Goal: Task Accomplishment & Management: Use online tool/utility

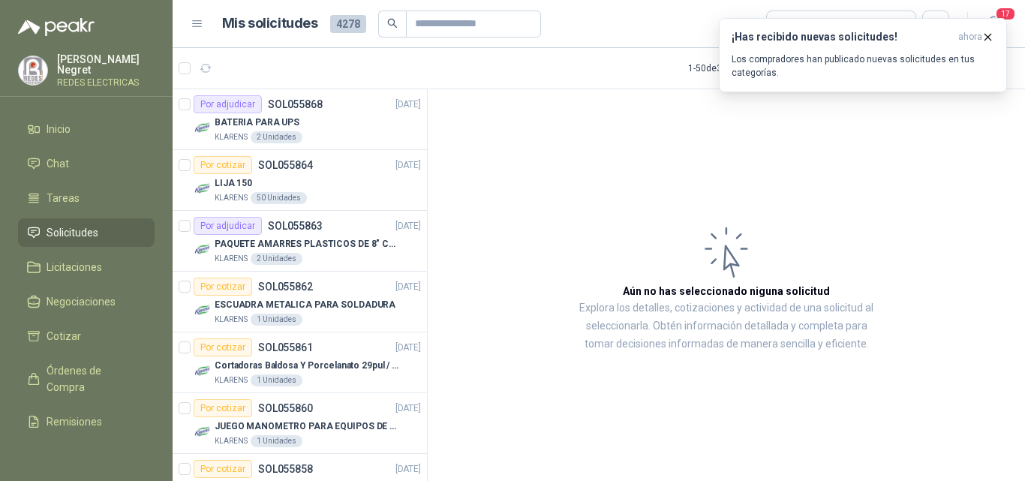
click at [203, 71] on icon "button" at bounding box center [206, 68] width 13 height 13
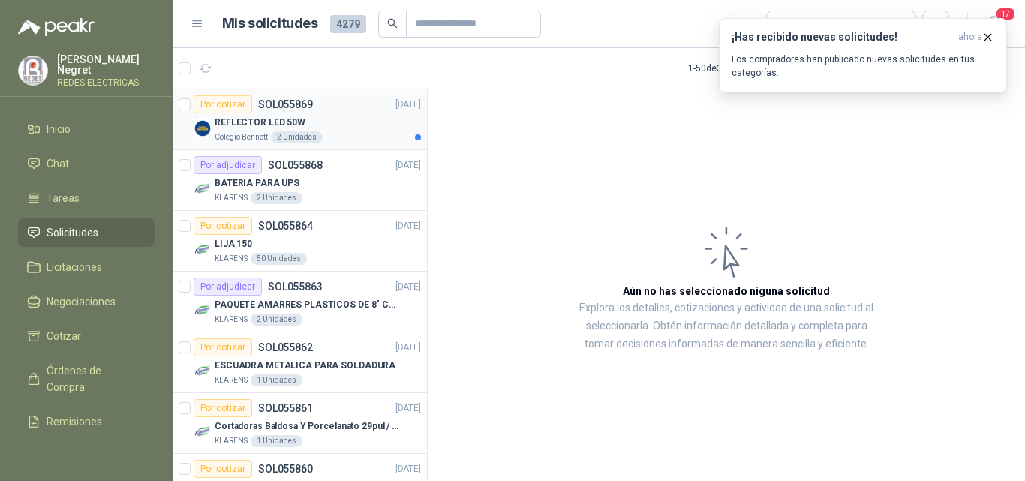
click at [324, 114] on div "REFLECTOR LED 50W" at bounding box center [318, 122] width 206 height 18
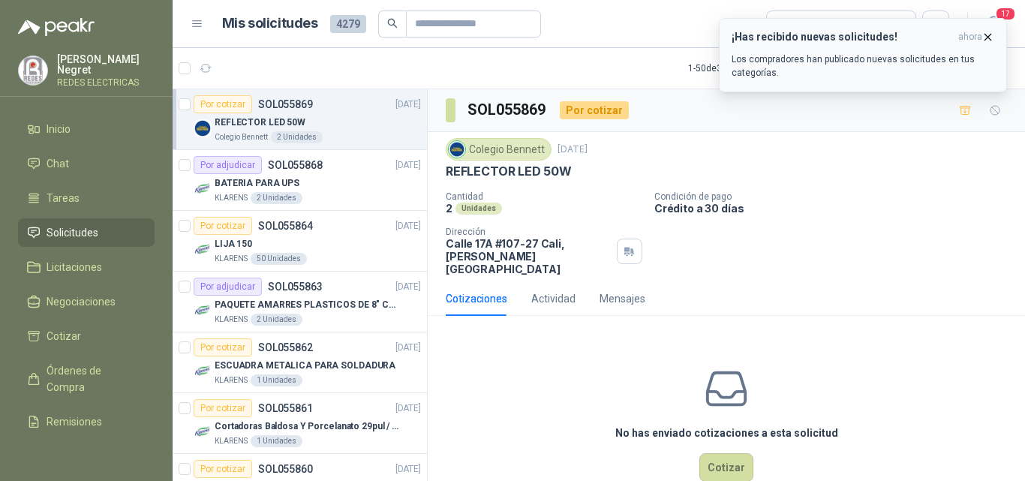
click at [988, 41] on icon "button" at bounding box center [987, 37] width 13 height 13
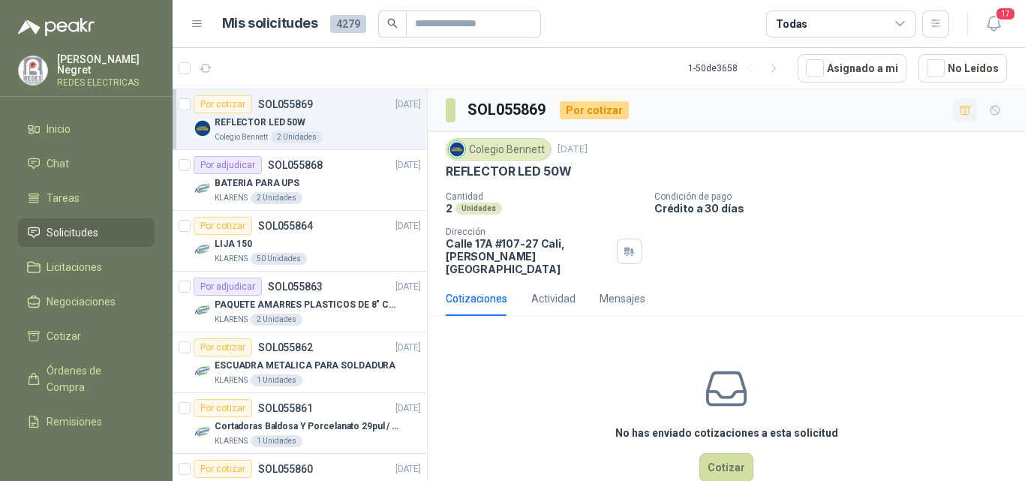
click at [959, 110] on icon "button" at bounding box center [965, 110] width 13 height 13
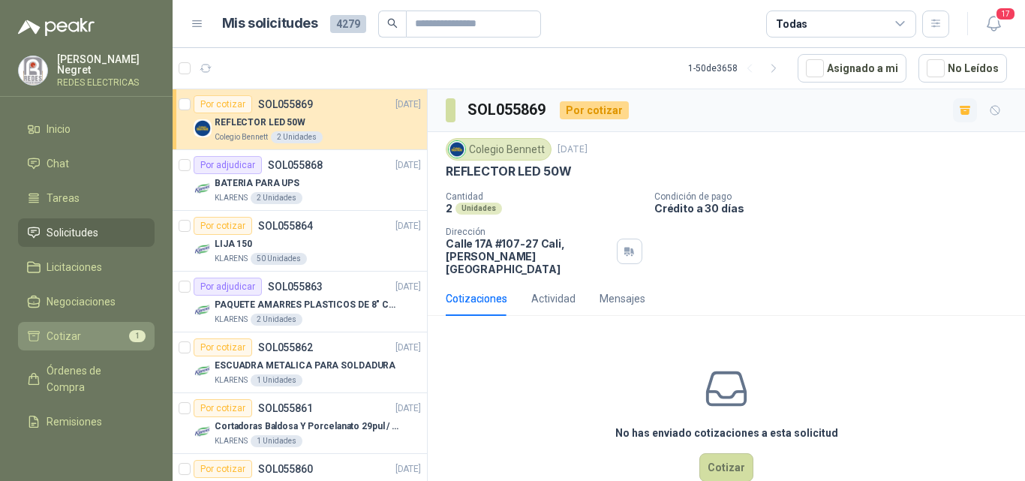
click at [112, 329] on li "Cotizar 1" at bounding box center [86, 336] width 119 height 17
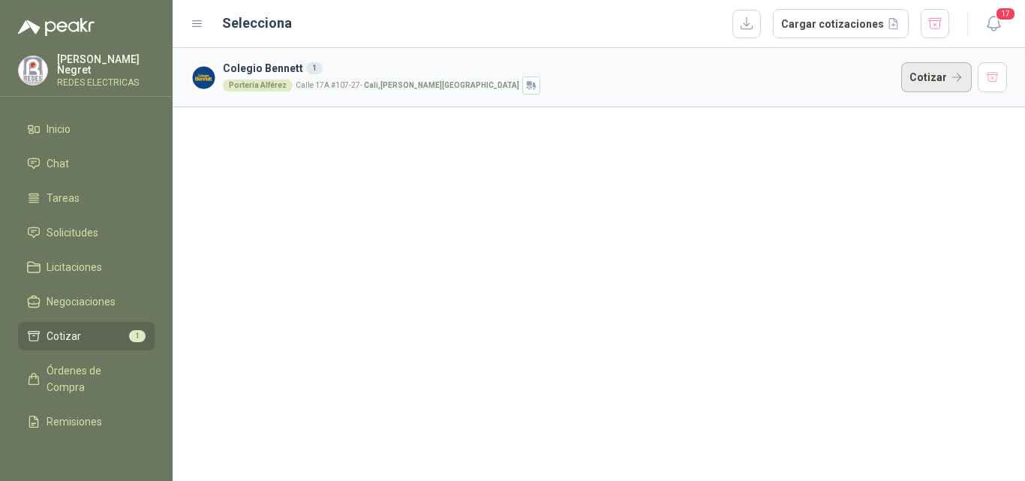
click at [914, 82] on button "Cotizar" at bounding box center [936, 77] width 71 height 30
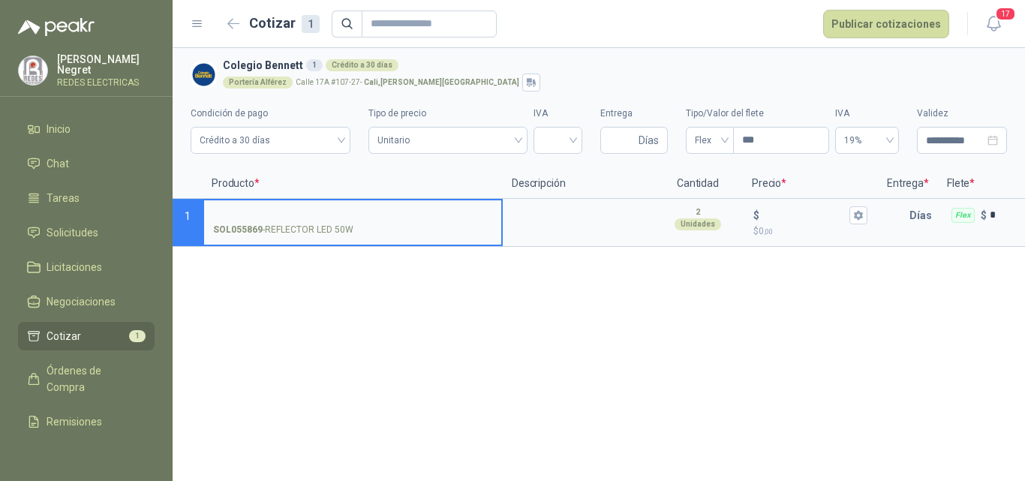
click at [266, 210] on input "SOL055869 - REFLECTOR LED 50W" at bounding box center [352, 215] width 279 height 11
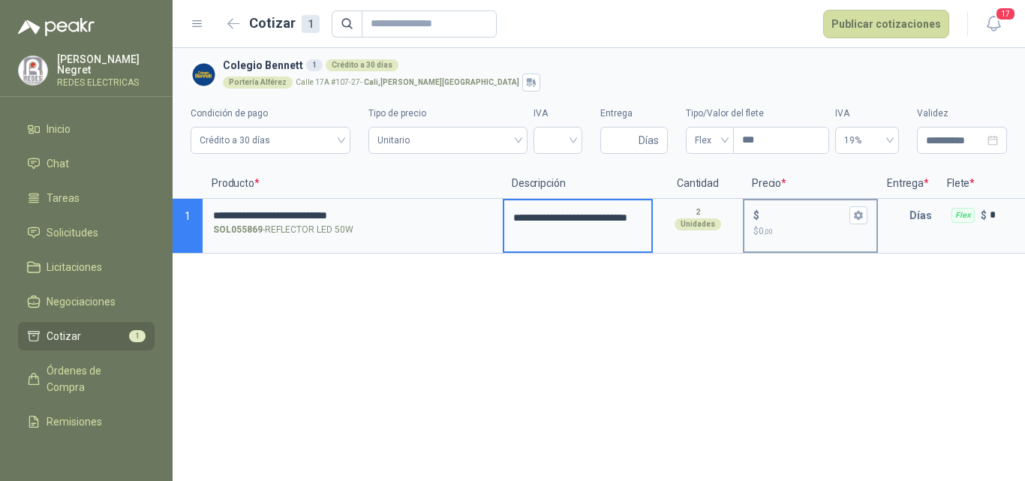
click at [770, 212] on input "$ $ 0 ,00" at bounding box center [804, 214] width 84 height 11
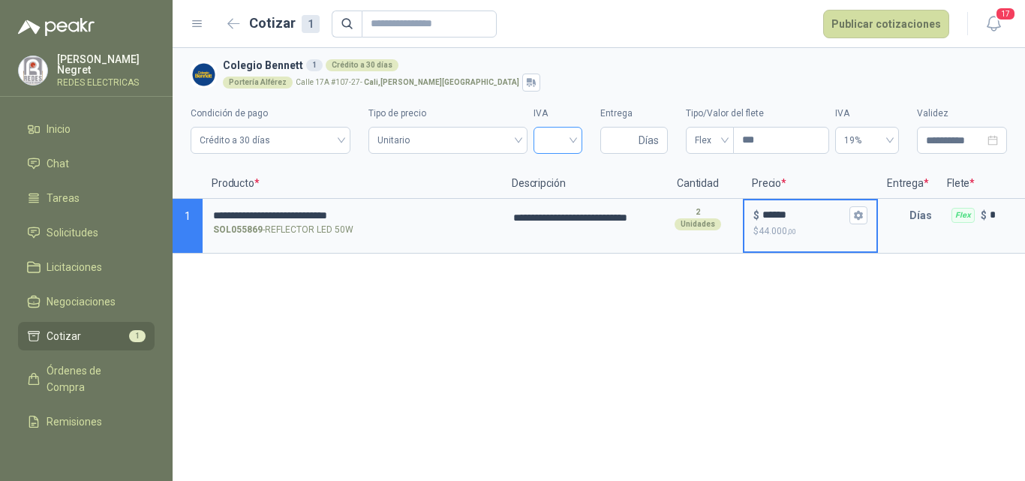
type input "******"
click at [554, 137] on input "search" at bounding box center [557, 139] width 31 height 23
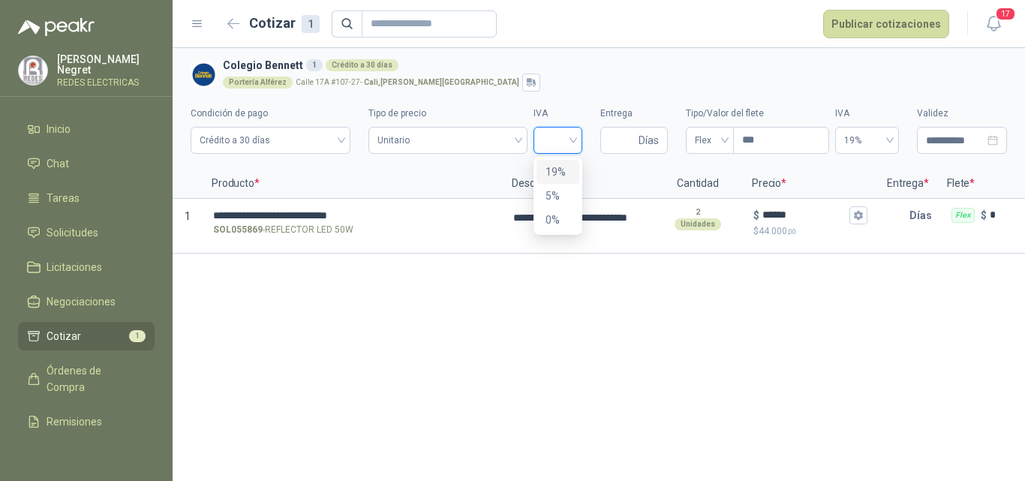
click at [553, 175] on div "19%" at bounding box center [557, 172] width 25 height 17
click at [633, 142] on input "Entrega" at bounding box center [622, 141] width 26 height 26
type input "*"
click at [689, 142] on div "Flex" at bounding box center [710, 140] width 48 height 27
type input "*"
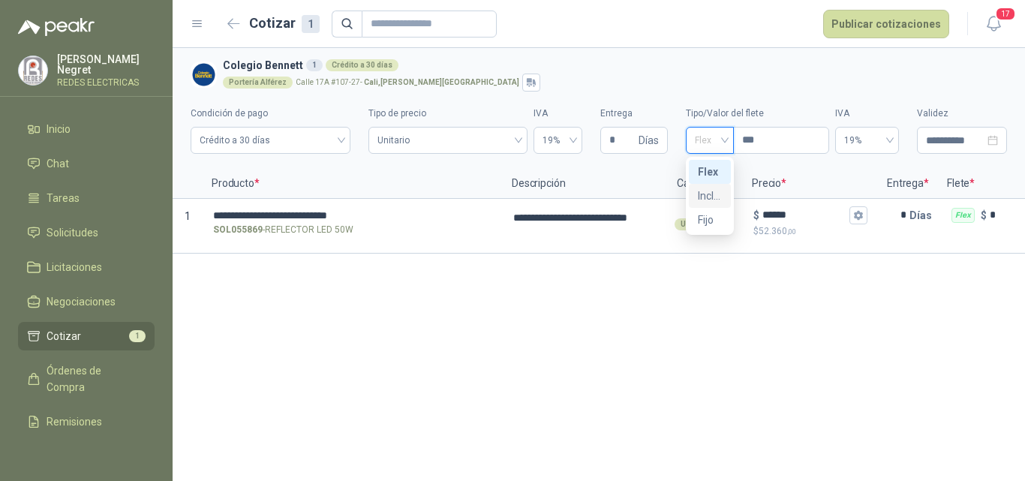
click at [710, 196] on div "Incluido" at bounding box center [710, 196] width 24 height 17
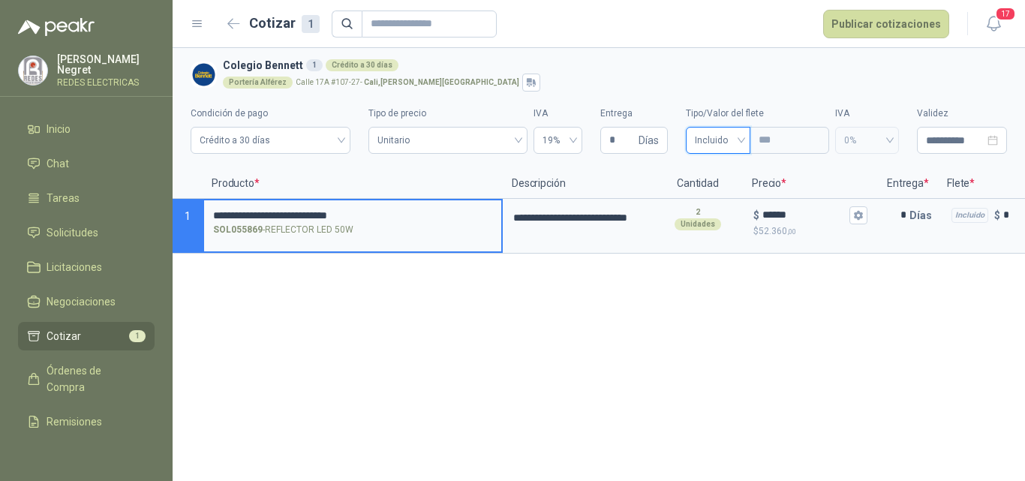
click at [401, 216] on input "**********" at bounding box center [352, 215] width 279 height 11
type input "**********"
drag, startPoint x: 319, startPoint y: 215, endPoint x: 169, endPoint y: 214, distance: 150.0
click at [169, 214] on div "**********" at bounding box center [512, 240] width 1025 height 481
click at [301, 212] on input "**********" at bounding box center [352, 215] width 279 height 13
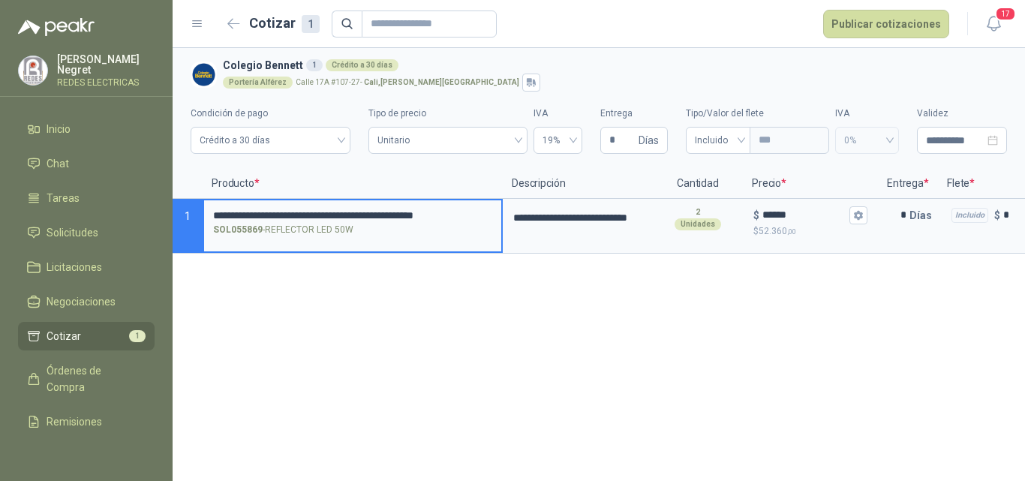
scroll to position [0, 16]
drag, startPoint x: 213, startPoint y: 213, endPoint x: 491, endPoint y: 213, distance: 277.5
click at [491, 213] on input "**********" at bounding box center [352, 215] width 279 height 13
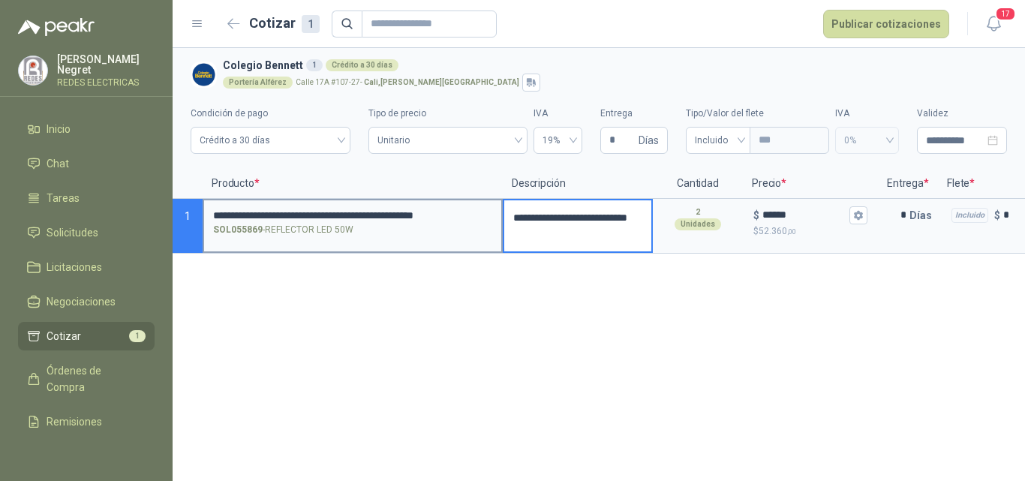
click at [484, 201] on section "**********" at bounding box center [599, 226] width 852 height 55
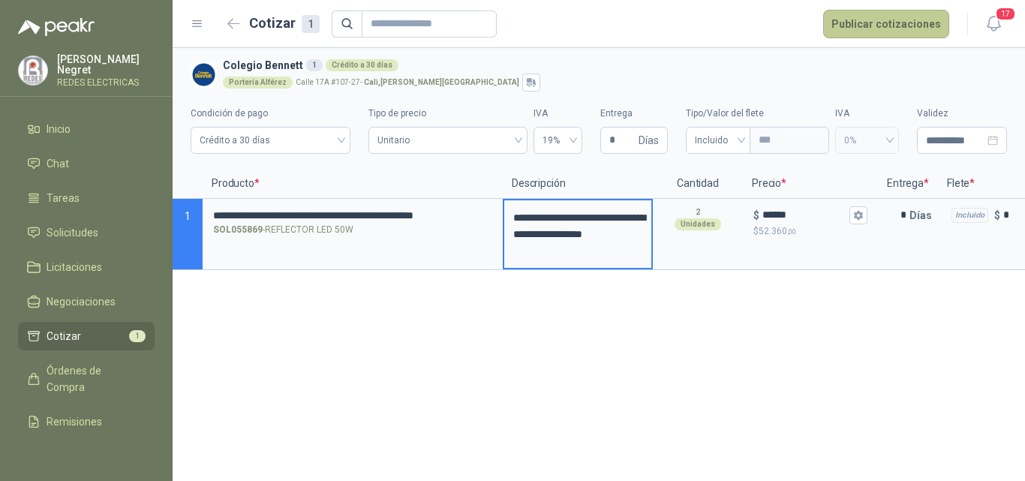
click at [871, 29] on button "Publicar cotizaciones" at bounding box center [886, 24] width 126 height 29
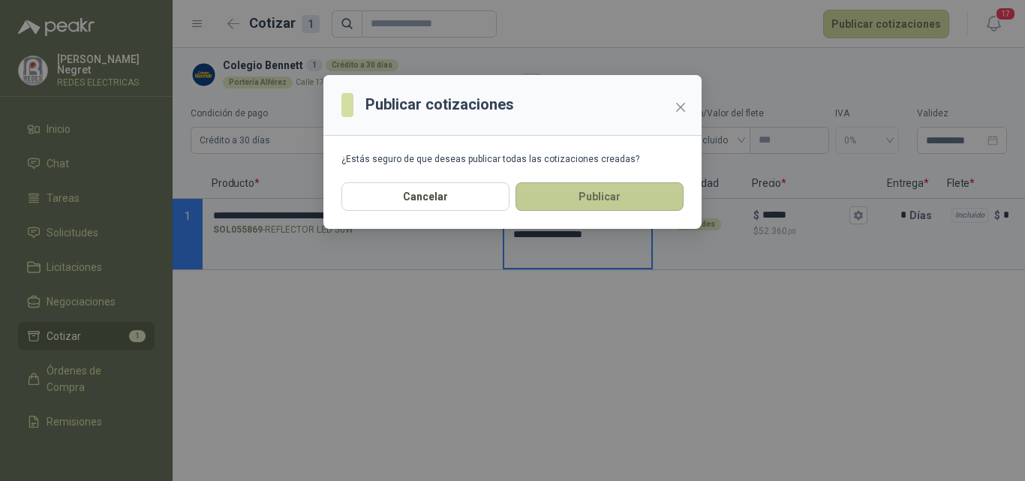
click at [647, 188] on button "Publicar" at bounding box center [599, 196] width 168 height 29
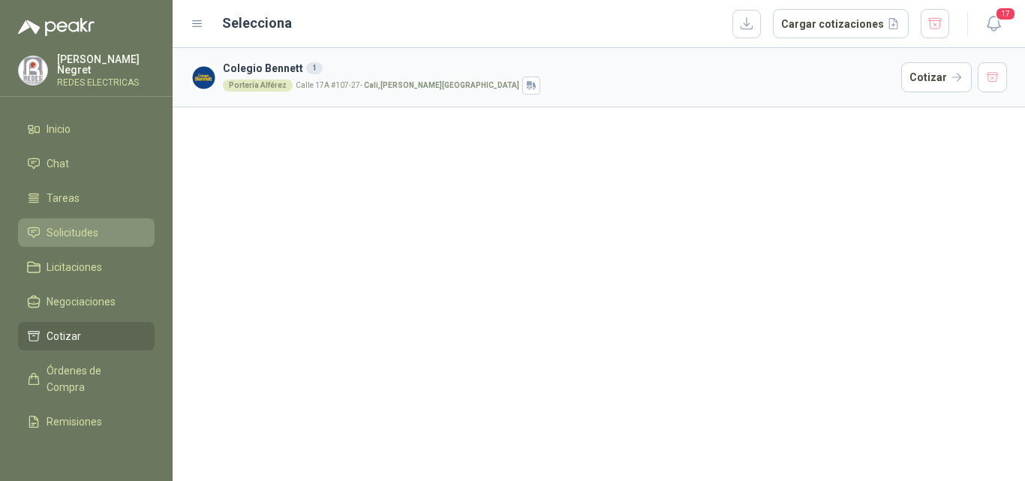
click at [98, 229] on span "Solicitudes" at bounding box center [73, 232] width 52 height 17
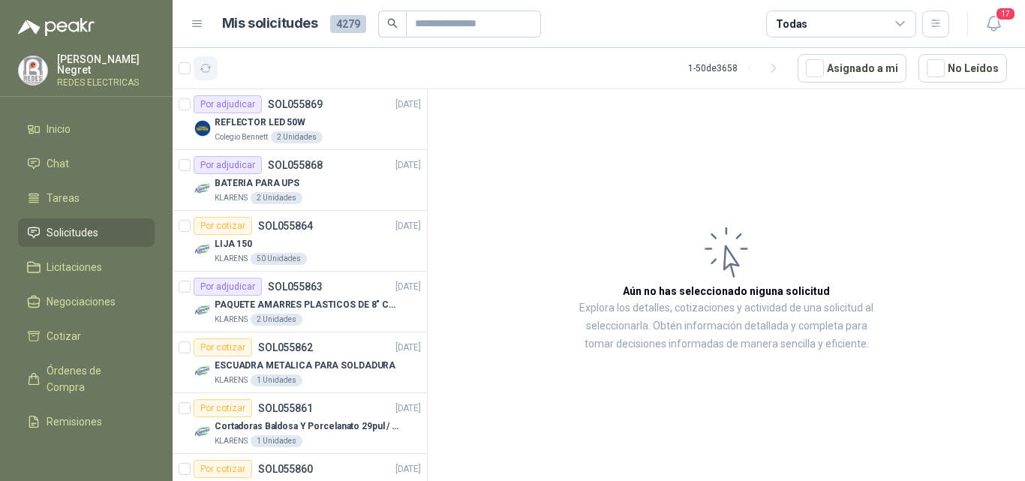
click at [203, 74] on icon "button" at bounding box center [206, 68] width 13 height 13
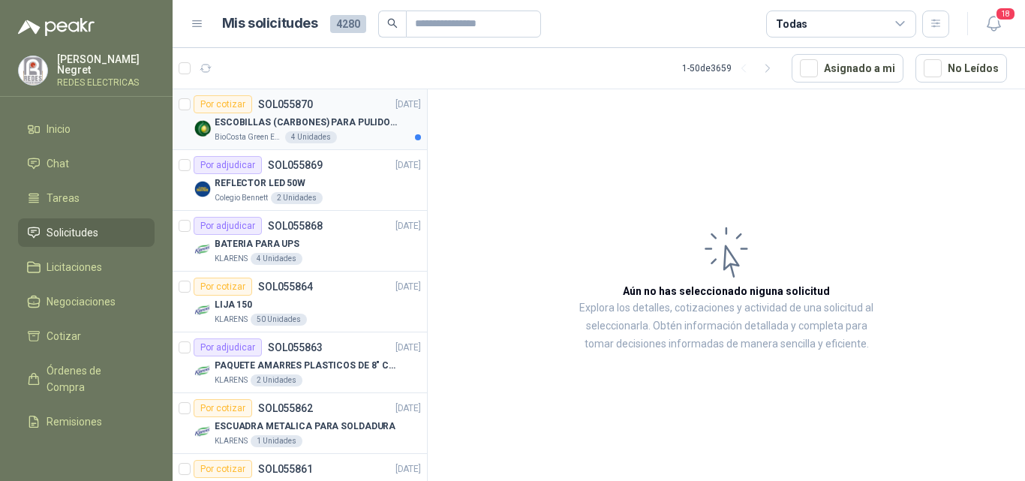
click at [371, 121] on p "ESCOBILLAS (CARBONES) PARA PULIDORA DEWALT" at bounding box center [308, 123] width 187 height 14
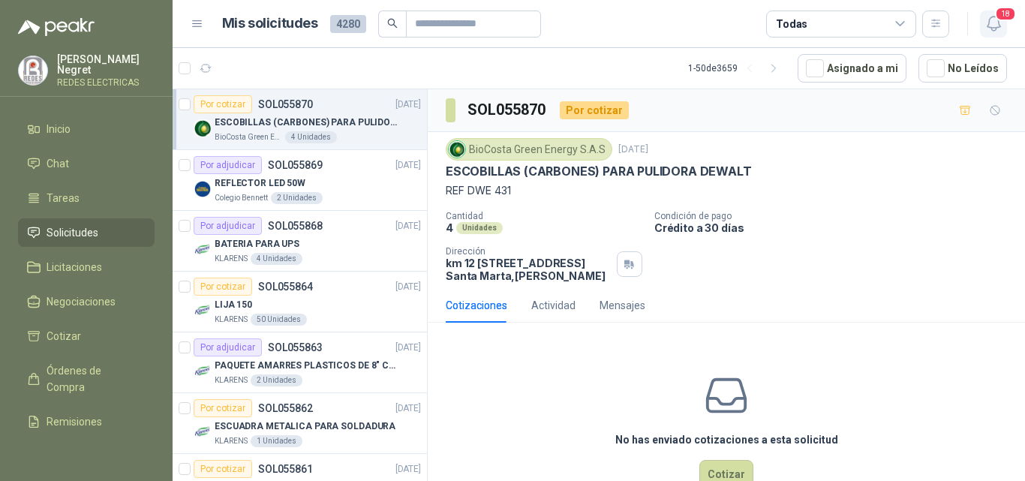
click at [986, 24] on icon "button" at bounding box center [993, 23] width 19 height 19
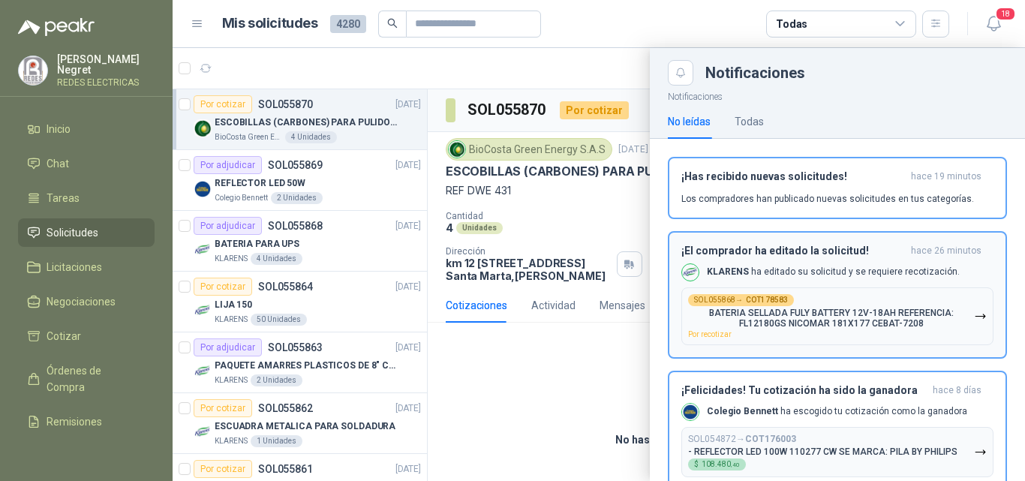
click at [782, 264] on div "KLARENS ha editado su solicitud y se requiere recotización." at bounding box center [820, 272] width 278 height 18
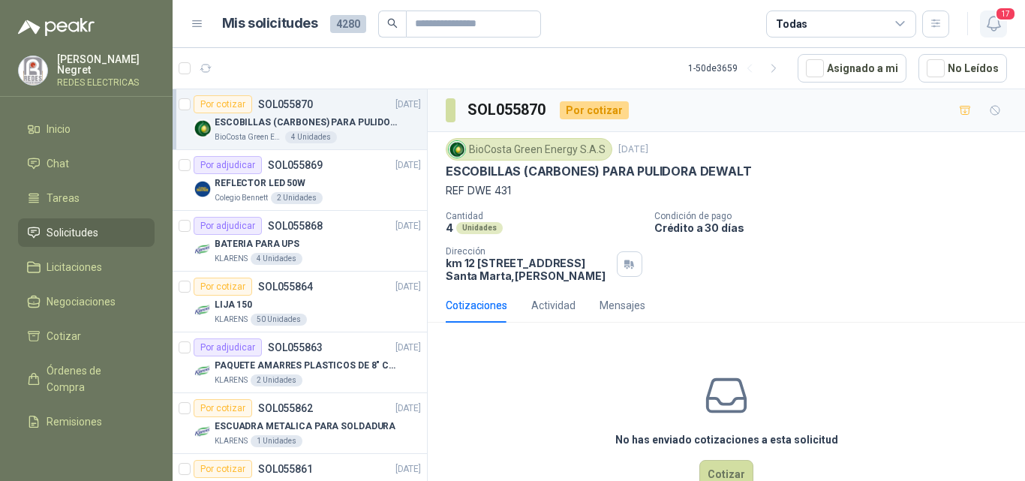
click at [997, 23] on icon "button" at bounding box center [993, 23] width 19 height 19
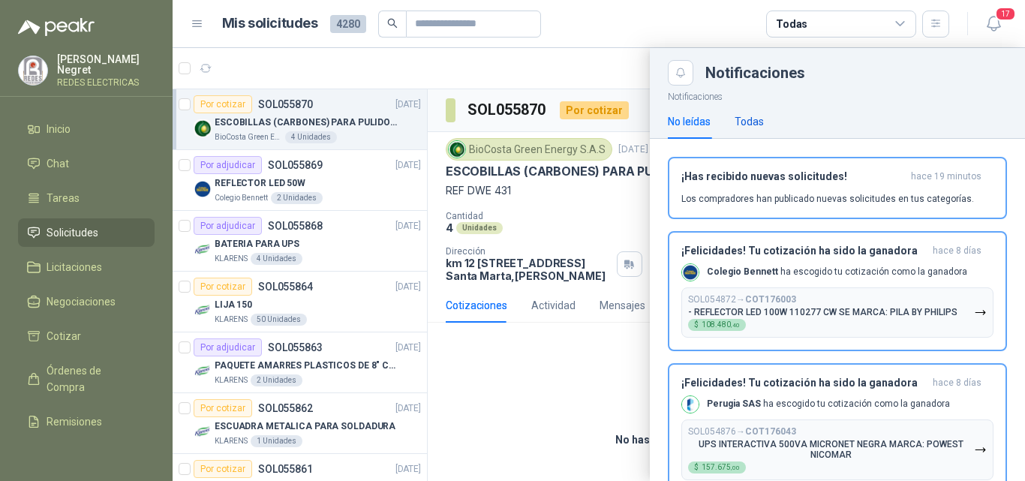
click at [757, 122] on div "Todas" at bounding box center [748, 121] width 29 height 17
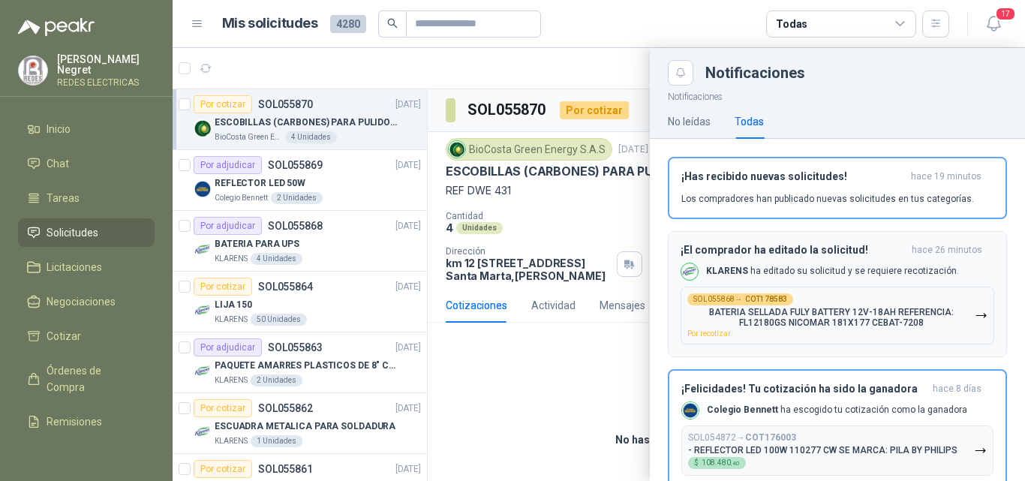
click at [893, 313] on p "BATERIA SELLADA FULY BATTERY 12V-18AH REFERENCIA: FL12180GS NICOMAR 181X177 CEB…" at bounding box center [830, 317] width 287 height 21
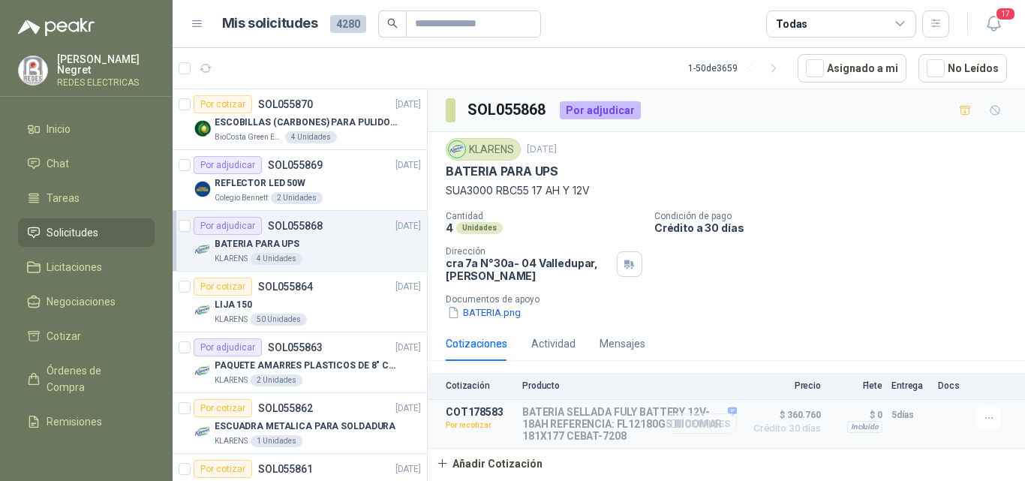
click at [689, 428] on button "Detalles" at bounding box center [701, 423] width 71 height 20
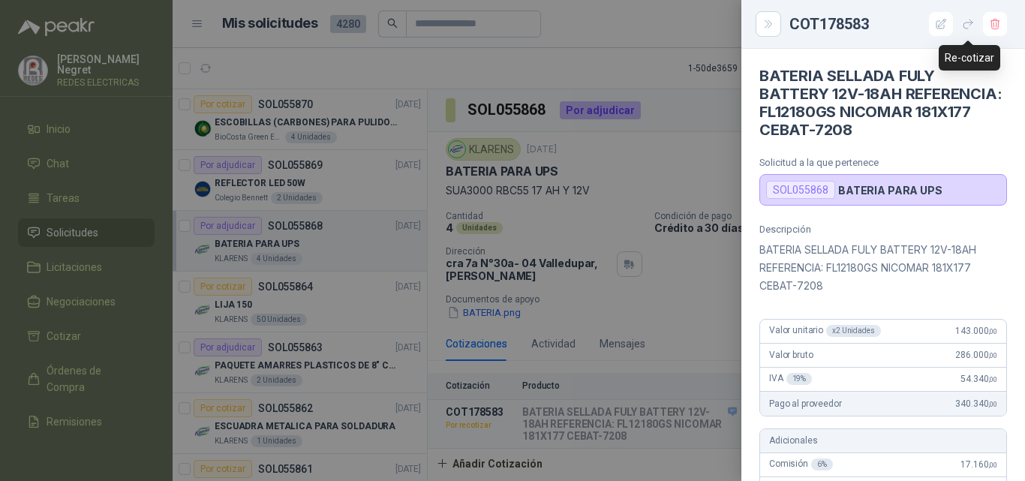
click at [967, 33] on button "button" at bounding box center [968, 24] width 24 height 24
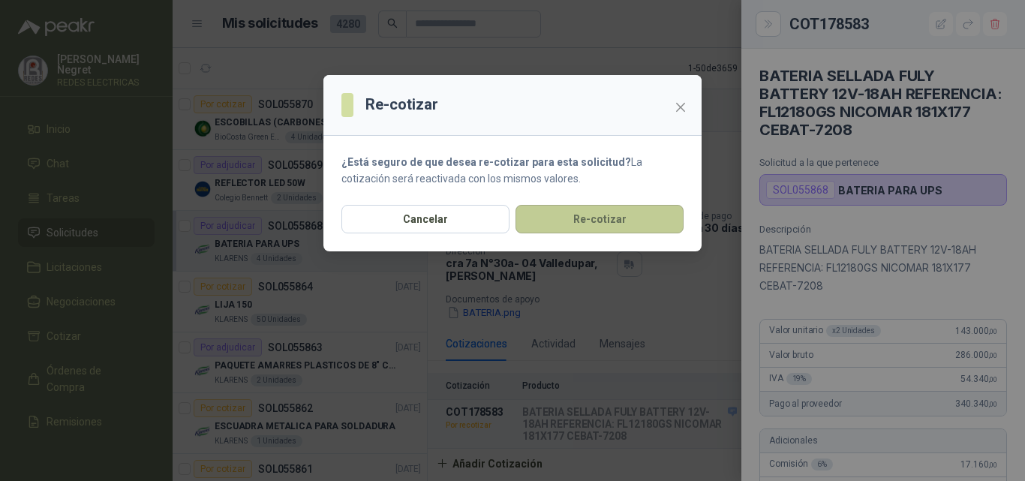
click at [635, 212] on button "Re-cotizar" at bounding box center [599, 219] width 168 height 29
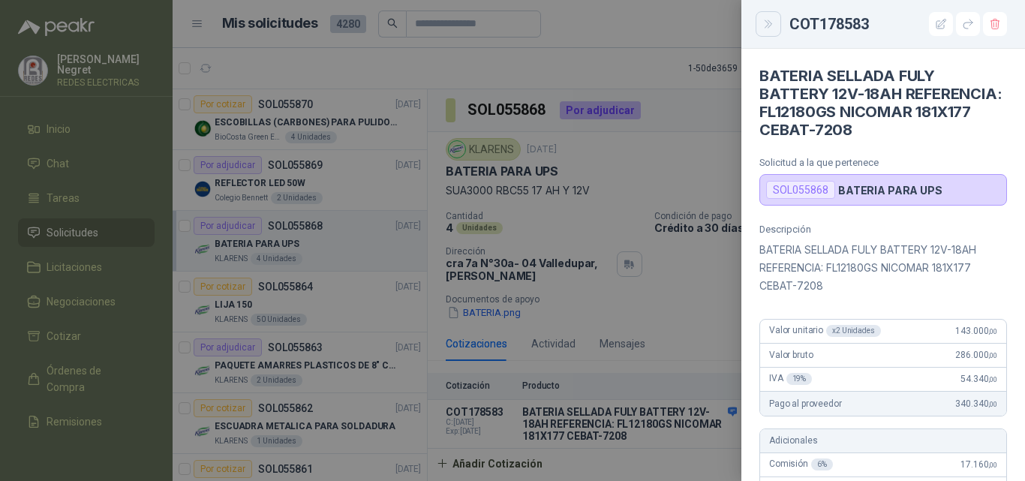
click at [759, 25] on button "Close" at bounding box center [768, 24] width 26 height 26
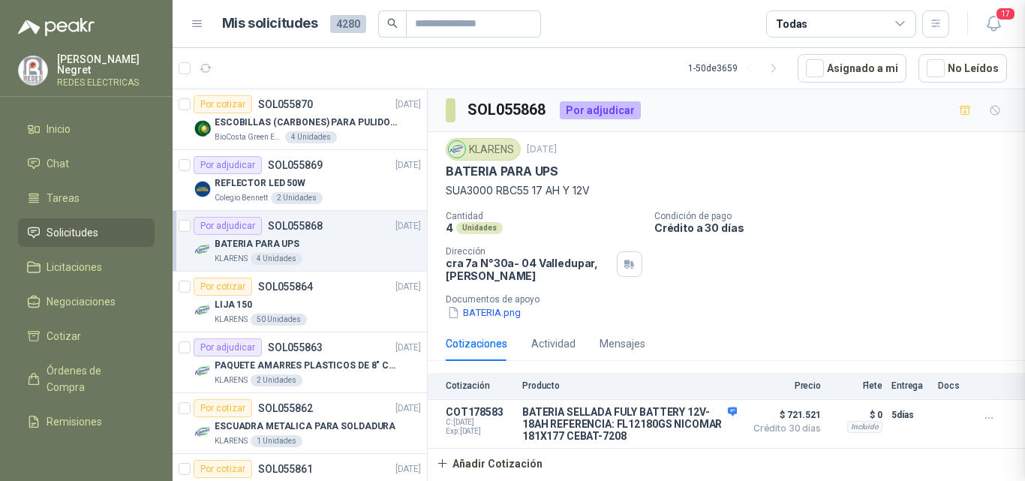
scroll to position [583, 0]
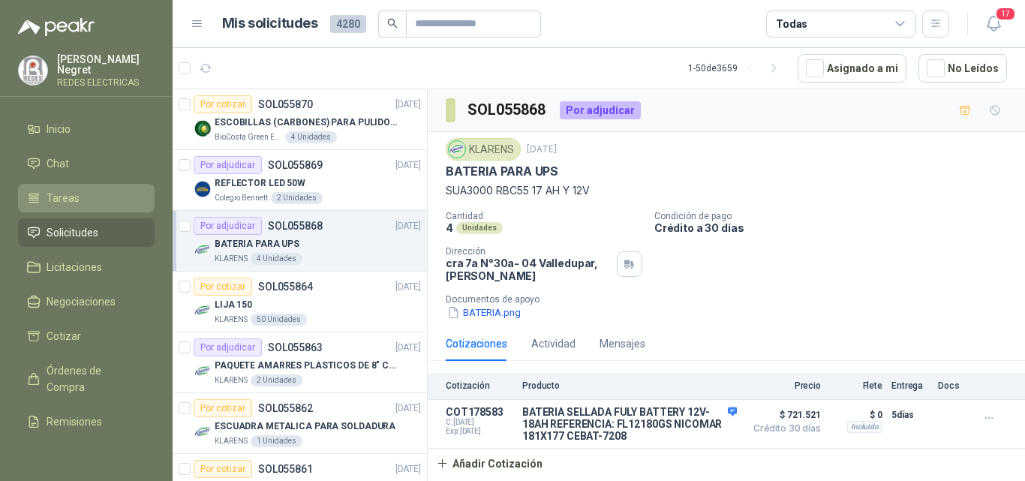
click at [95, 206] on link "Tareas" at bounding box center [86, 198] width 137 height 29
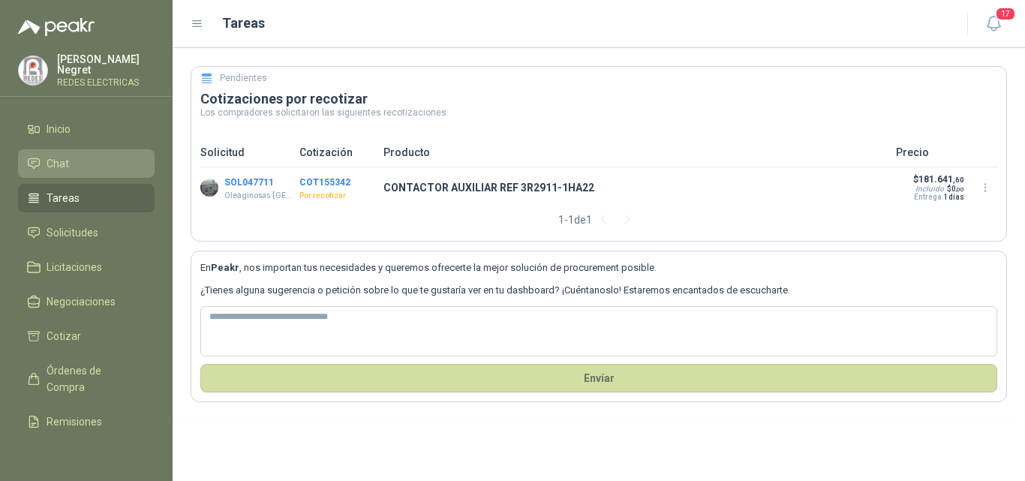
click at [87, 161] on li "Chat" at bounding box center [86, 163] width 119 height 17
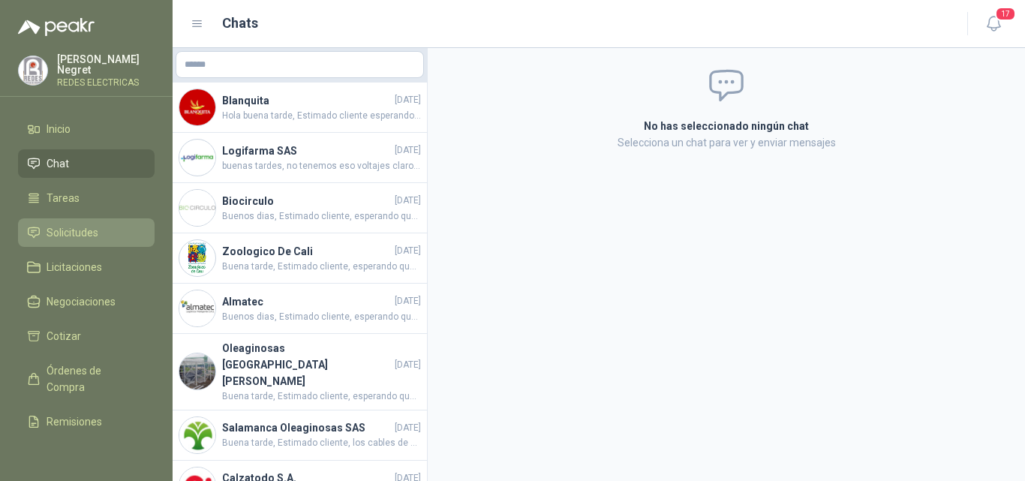
click at [94, 232] on span "Solicitudes" at bounding box center [73, 232] width 52 height 17
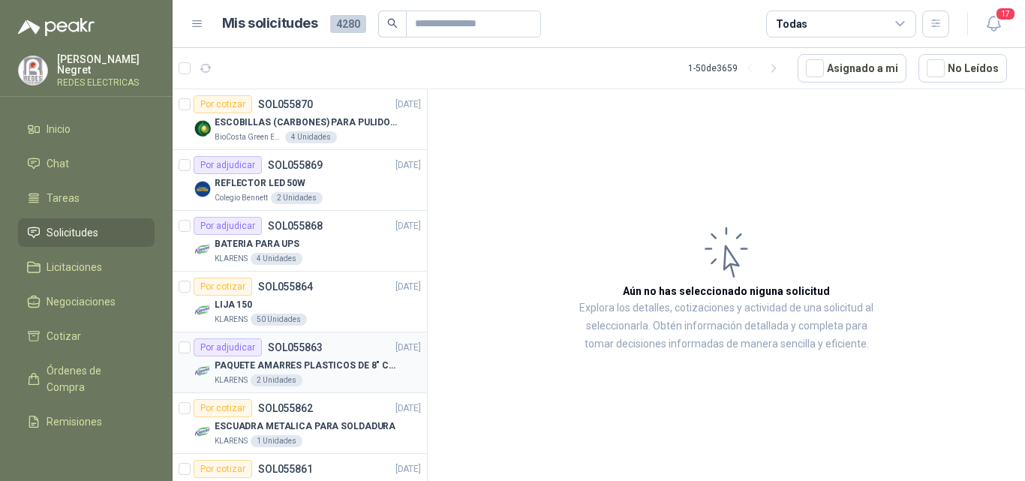
click at [355, 369] on p "PAQUETE AMARRES PLASTICOS DE 8" COLOR NEGRO" at bounding box center [308, 366] width 187 height 14
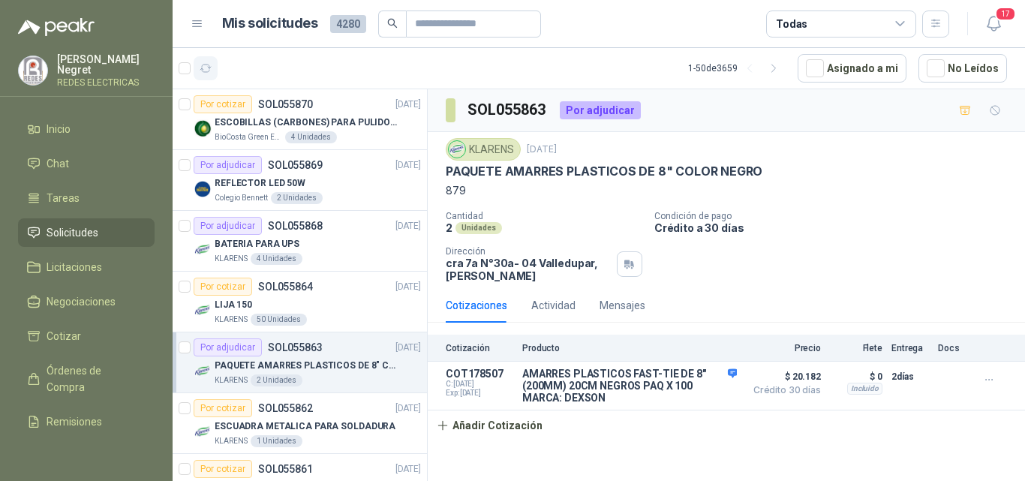
click at [206, 75] on button "button" at bounding box center [206, 68] width 24 height 24
